Goal: Task Accomplishment & Management: Use online tool/utility

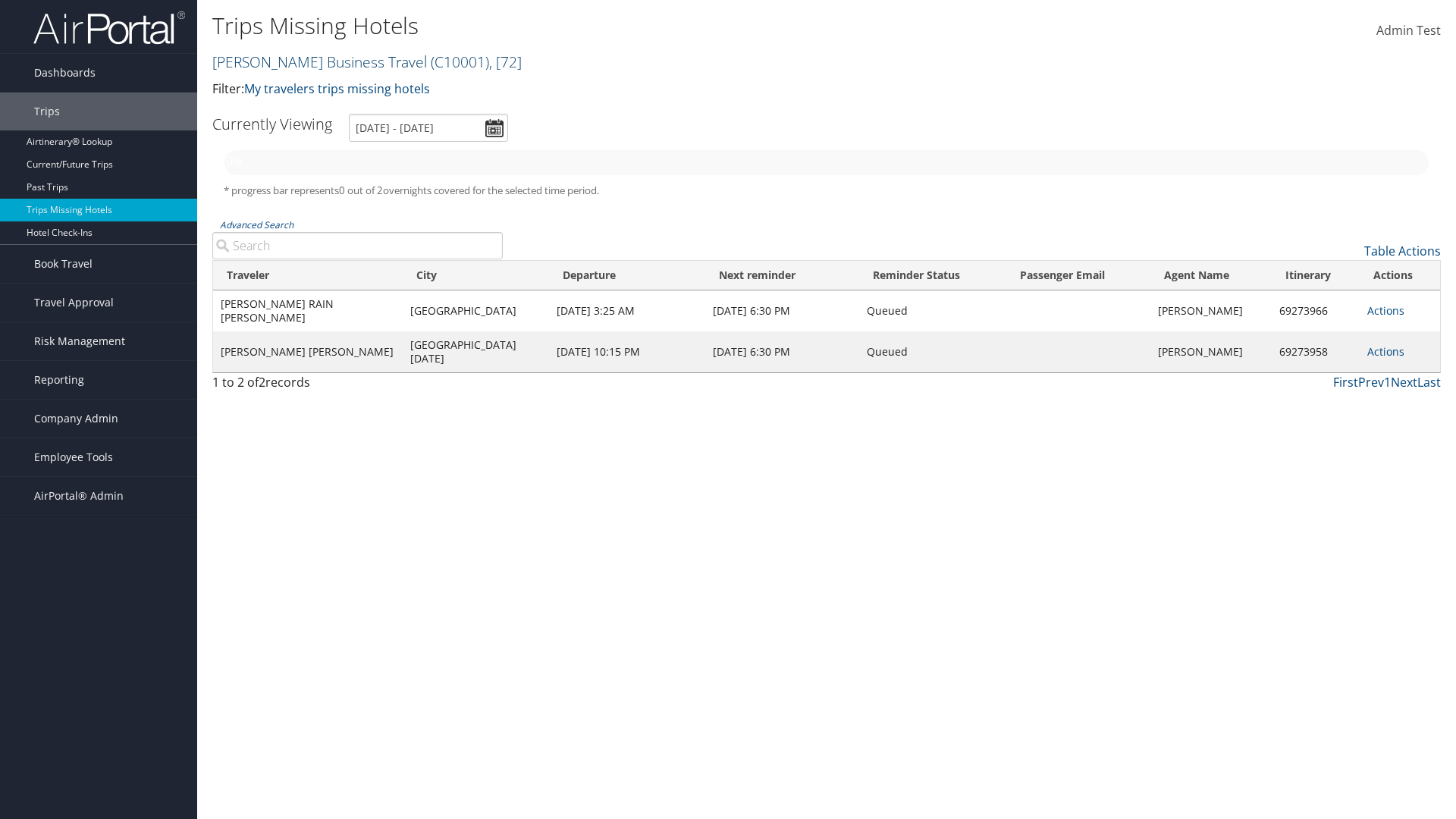
click at [315, 61] on link "Christopherson Business Travel ( C10001 ) , [ 72 ]" at bounding box center [367, 61] width 309 height 21
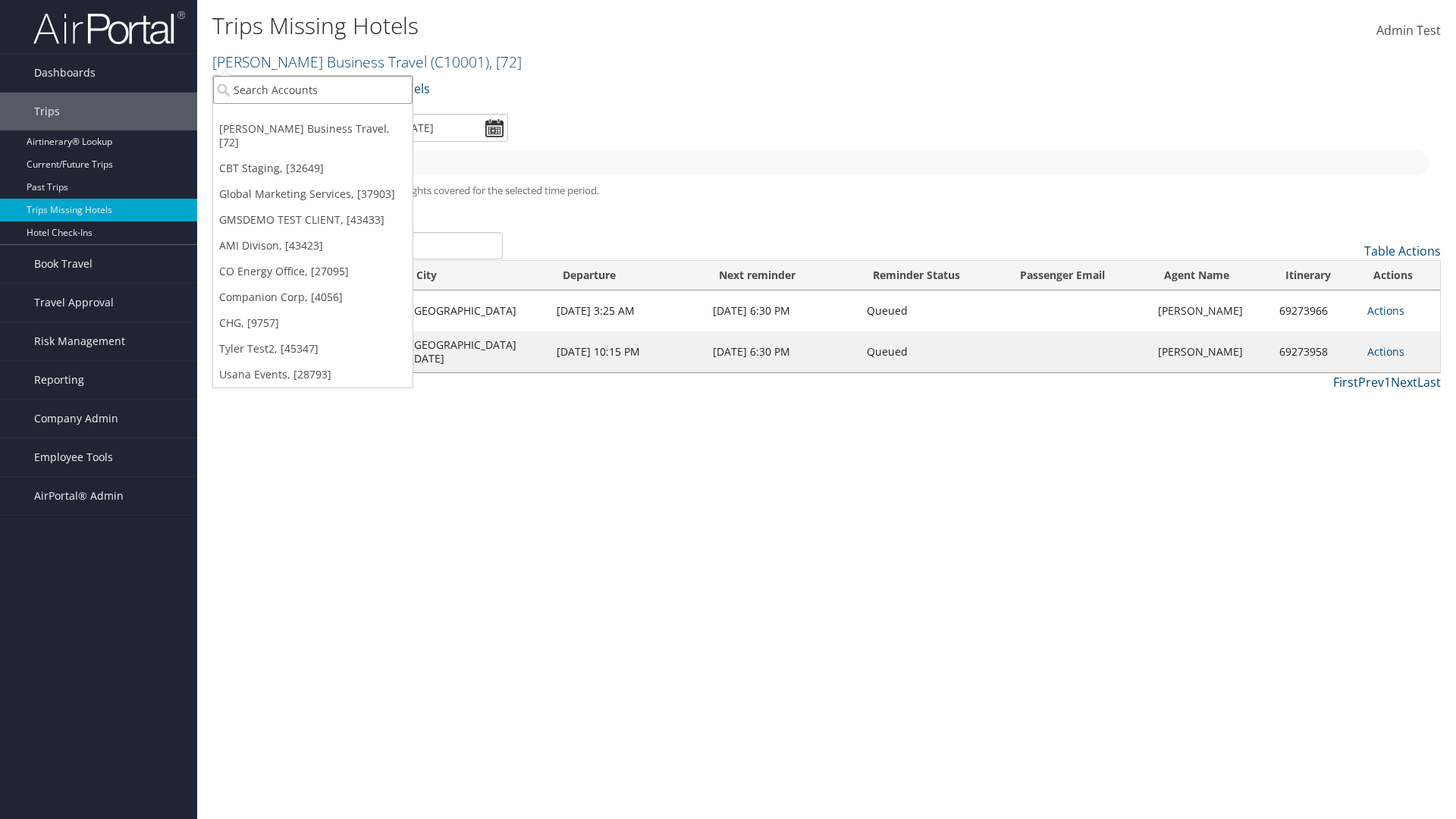
click at [312, 89] on input "search" at bounding box center [312, 90] width 199 height 28
type input "[PERSON_NAME] Business Travel"
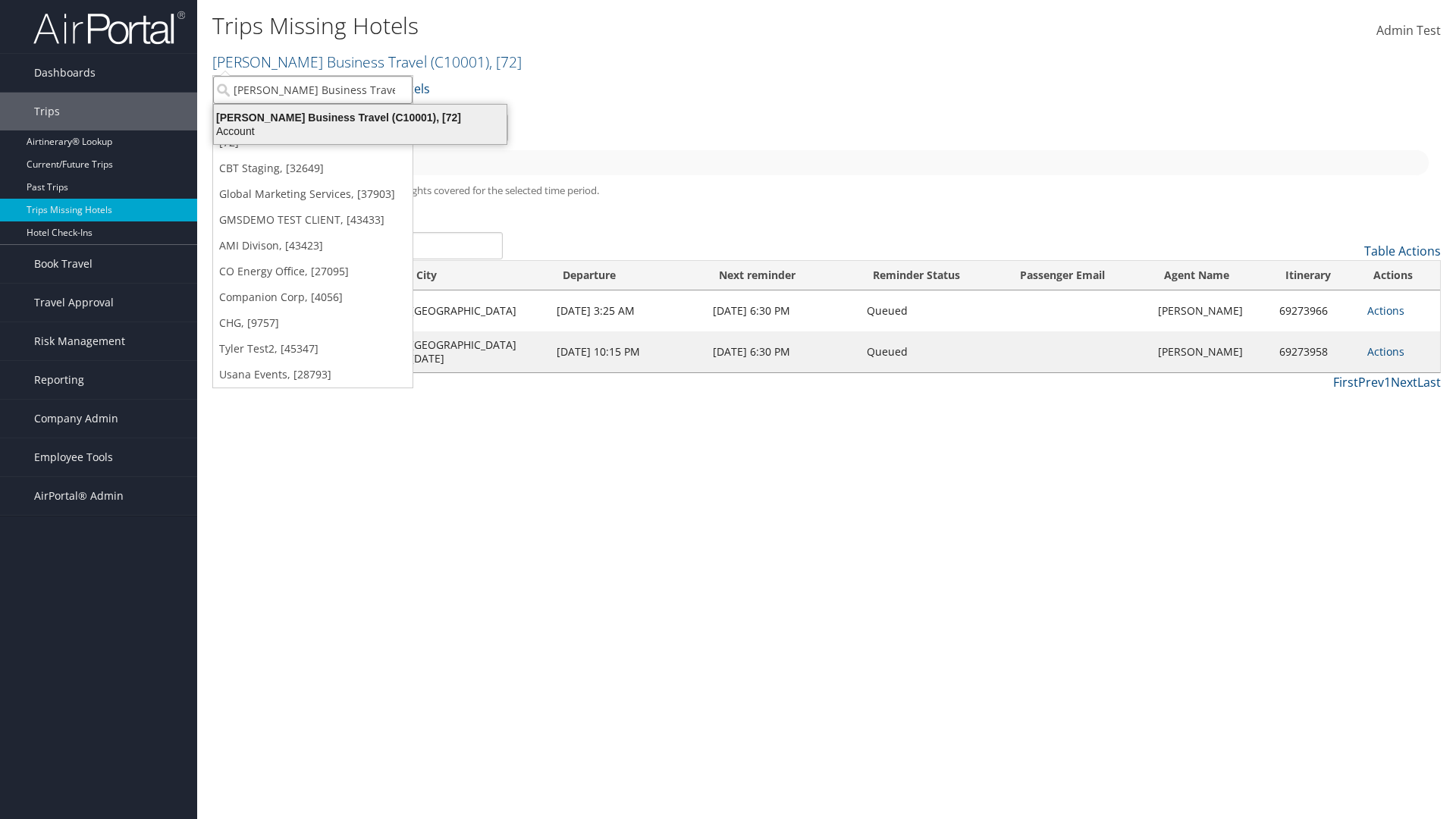
click at [358, 131] on div "Account" at bounding box center [360, 131] width 311 height 14
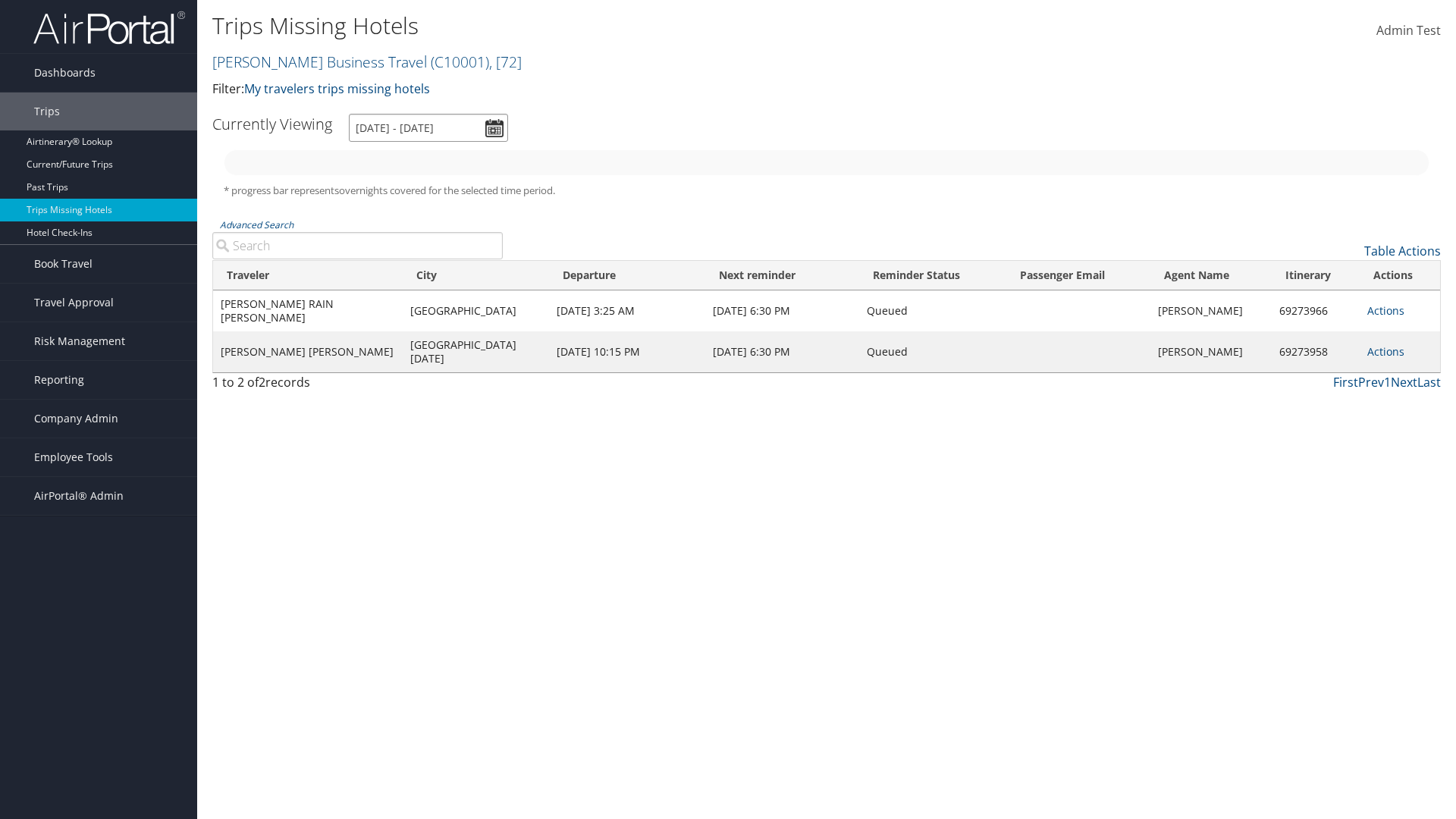
click at [427, 127] on input "[DATE] - [DATE]" at bounding box center [428, 128] width 159 height 28
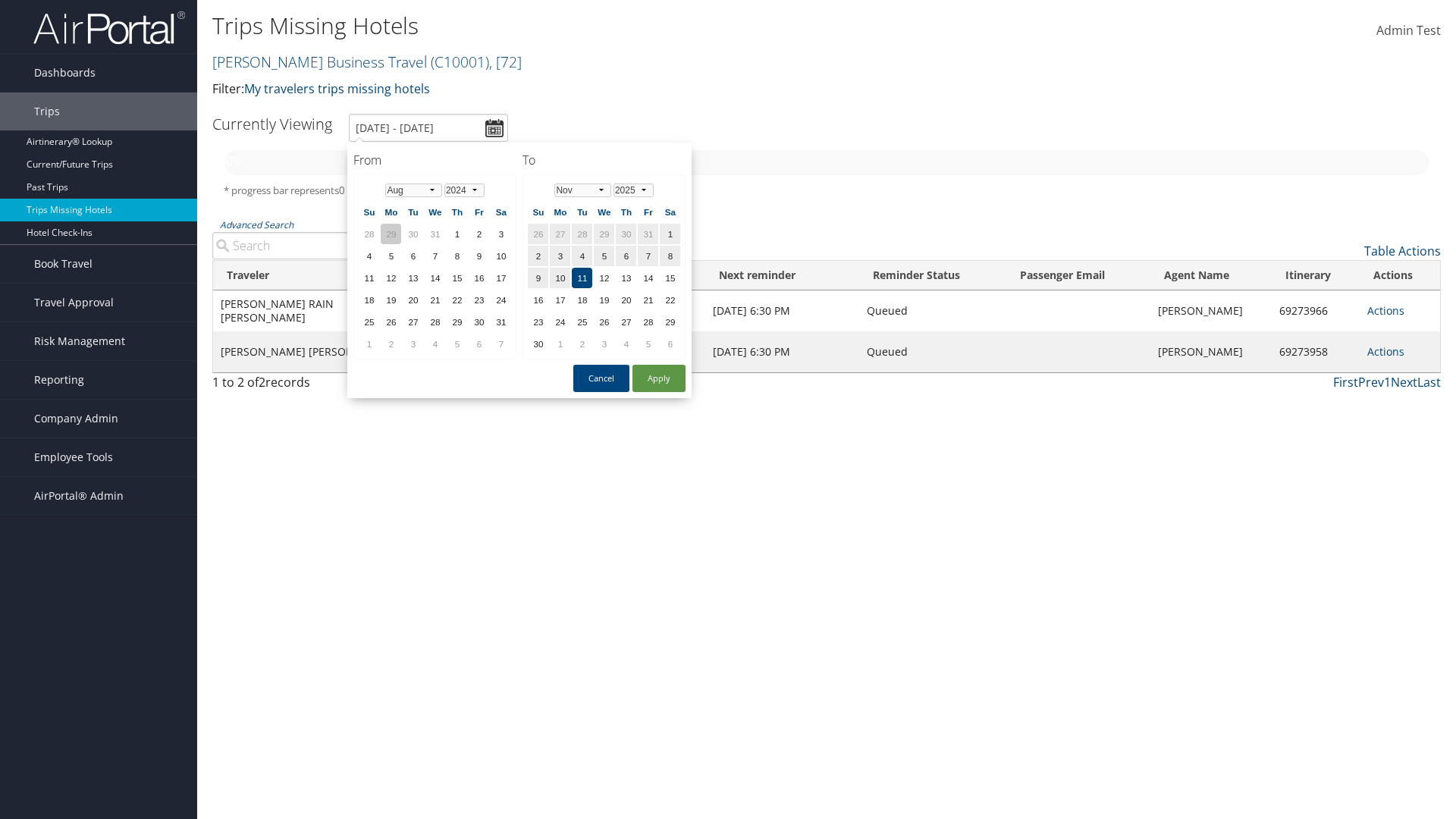
click at [391, 234] on td "29" at bounding box center [391, 234] width 21 height 21
click at [413, 189] on select "Jan Feb Mar Apr May Jun [DATE] Aug Sep Oct Nov Dec" at bounding box center [413, 190] width 57 height 14
click at [659, 379] on button "Apply" at bounding box center [659, 378] width 53 height 27
type input "[DATE] - [DATE]"
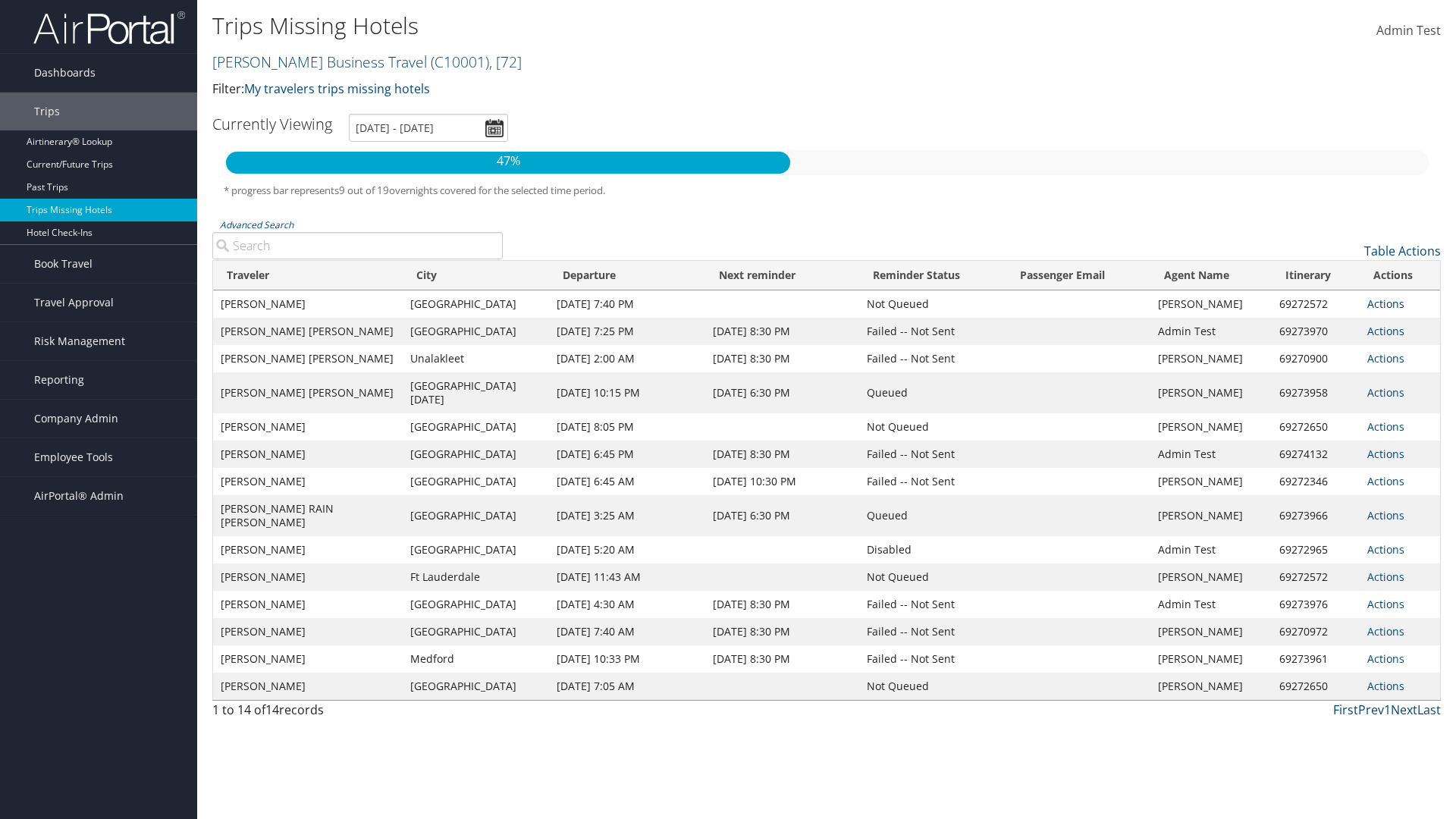
click at [1383, 310] on link "Actions" at bounding box center [1386, 303] width 37 height 14
click at [1401, 379] on link "Attach Hotel" at bounding box center [1401, 379] width 69 height 40
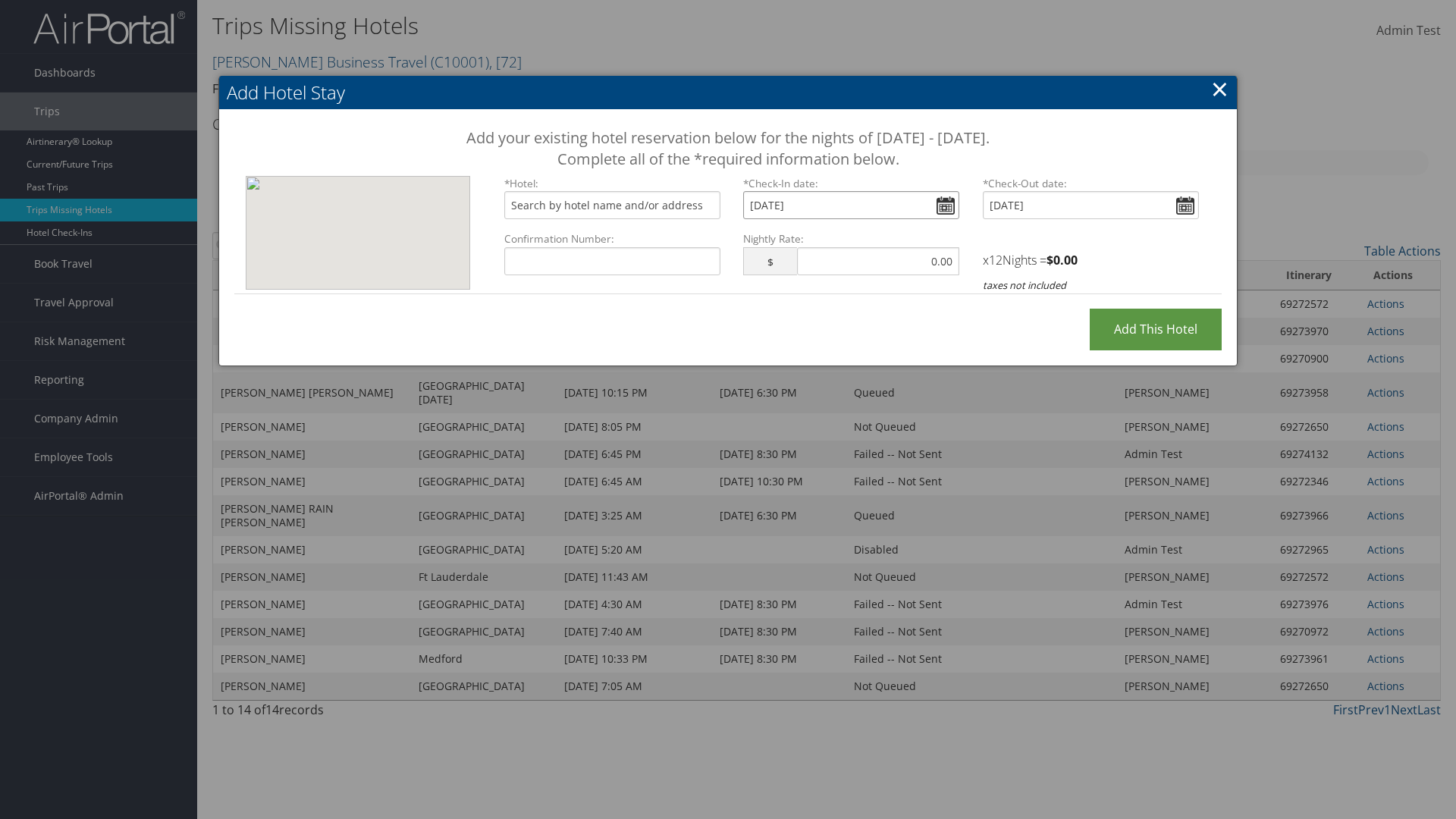
click at [851, 205] on input "[DATE]" at bounding box center [851, 205] width 216 height 28
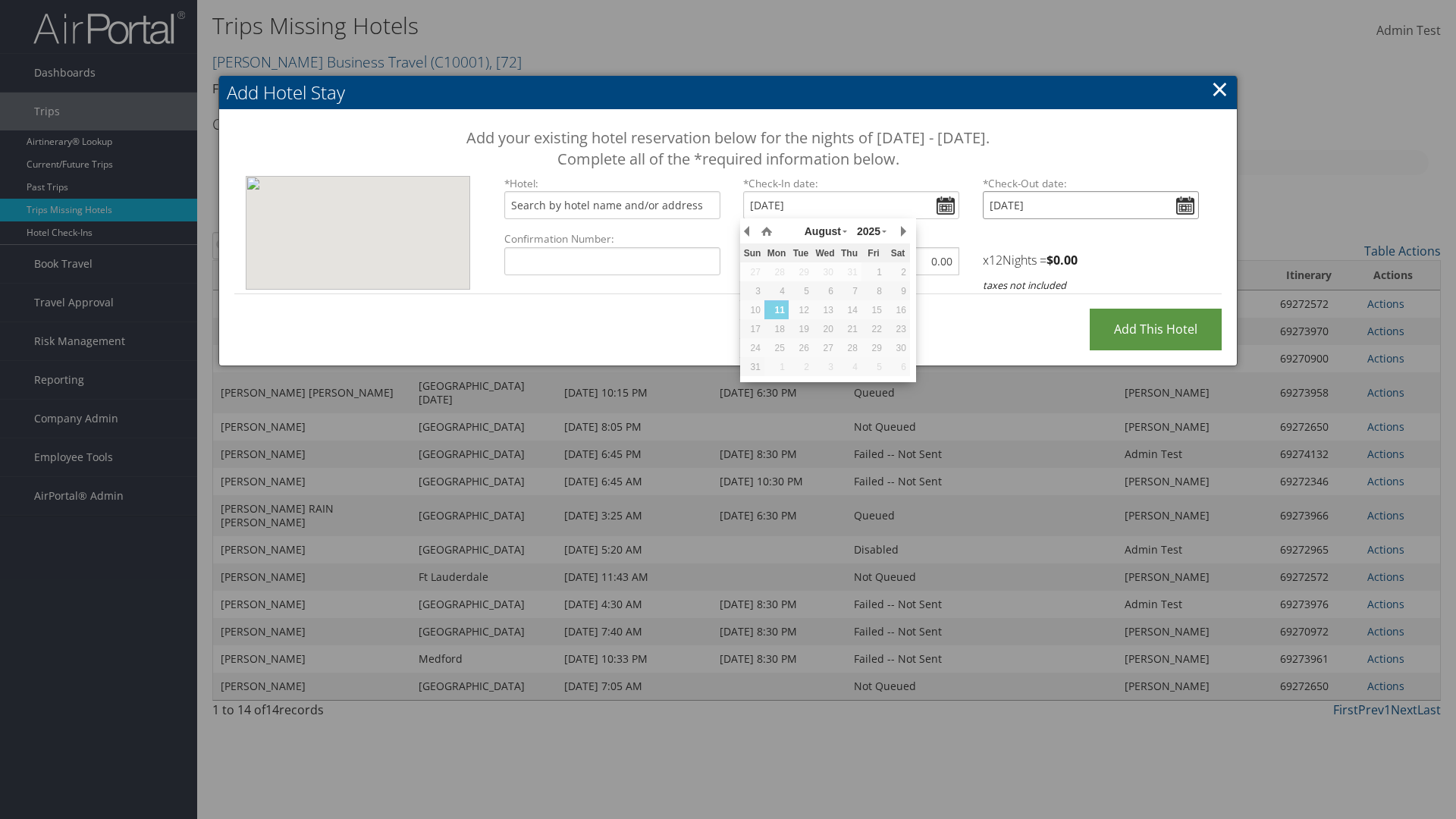
click at [1091, 205] on input "[DATE]" at bounding box center [1091, 205] width 216 height 28
type input "[DATE]"
